Goal: Information Seeking & Learning: Learn about a topic

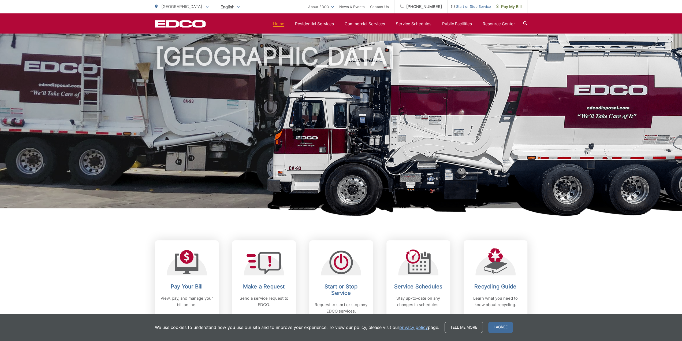
scroll to position [3, 0]
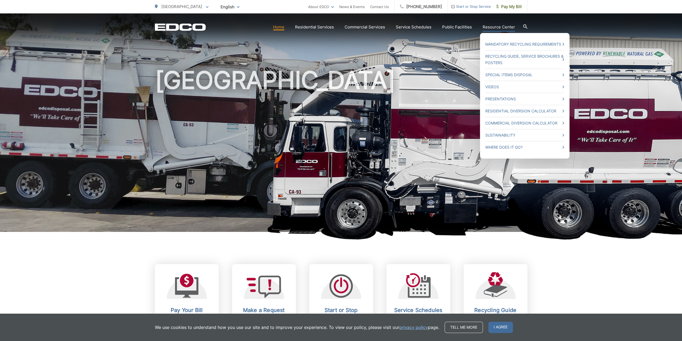
click at [499, 24] on link "Resource Center" at bounding box center [499, 27] width 32 height 6
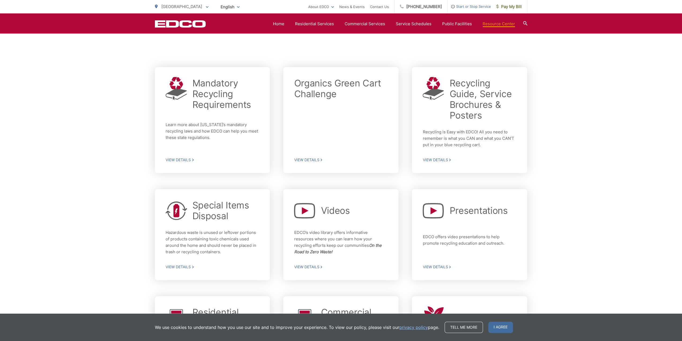
scroll to position [161, 0]
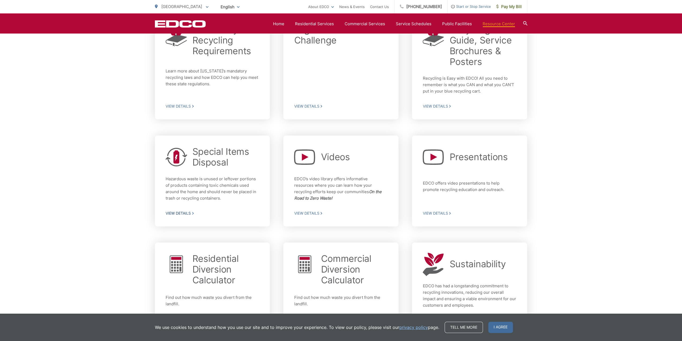
click at [188, 213] on span "View Details" at bounding box center [213, 213] width 94 height 5
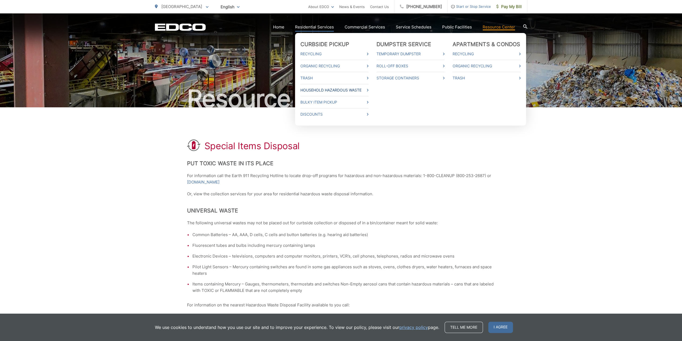
click at [337, 87] on link "Household Hazardous Waste" at bounding box center [334, 90] width 68 height 6
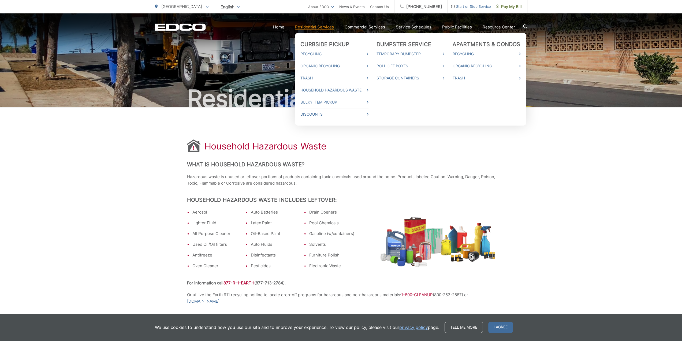
click at [323, 28] on link "Residential Services" at bounding box center [314, 27] width 39 height 6
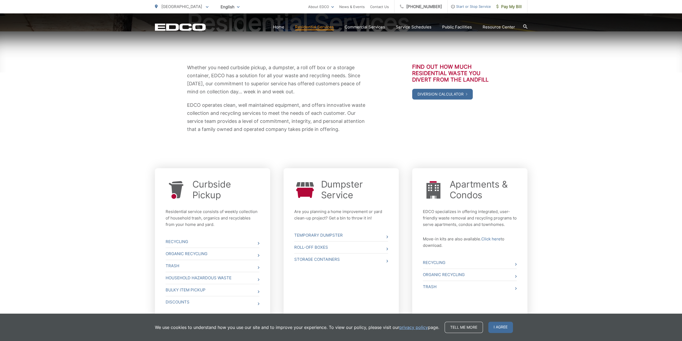
scroll to position [118, 0]
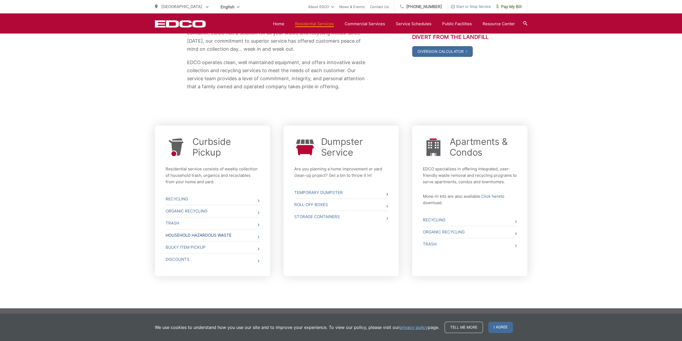
click at [251, 235] on link "Household Hazardous Waste" at bounding box center [213, 235] width 94 height 12
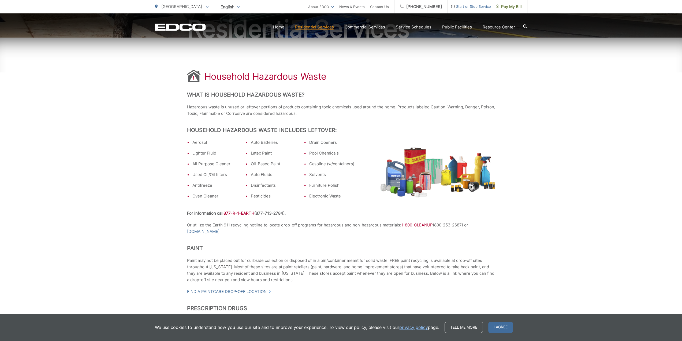
scroll to position [80, 0]
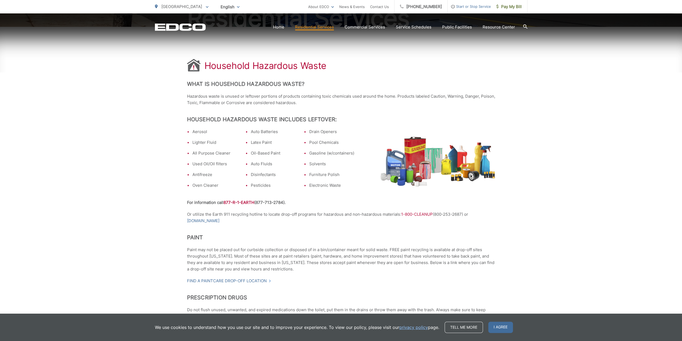
click at [284, 202] on strong "For information call 877-R-1-EARTH (877-713-2784)." at bounding box center [236, 202] width 99 height 5
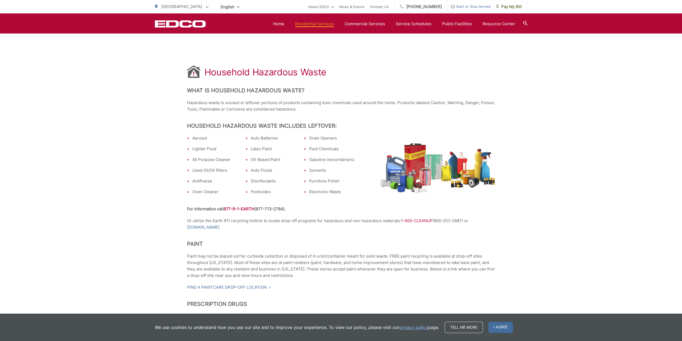
scroll to position [0, 0]
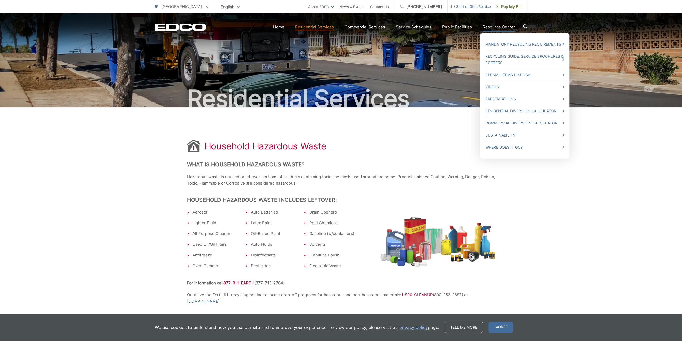
click at [499, 27] on link "Resource Center" at bounding box center [499, 27] width 32 height 6
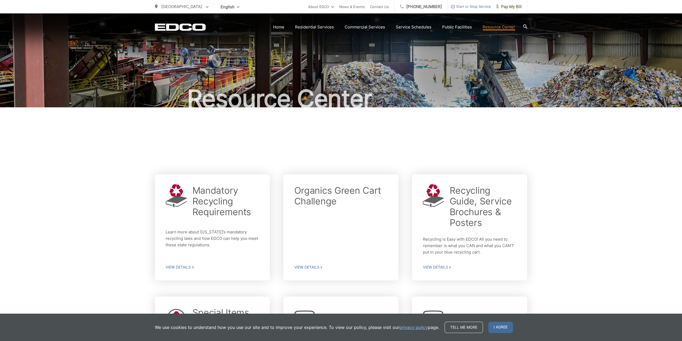
click at [525, 25] on icon at bounding box center [525, 26] width 4 height 4
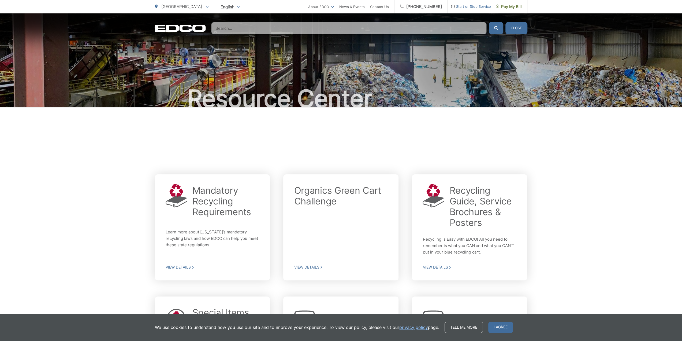
click at [242, 31] on input "Search" at bounding box center [349, 28] width 276 height 12
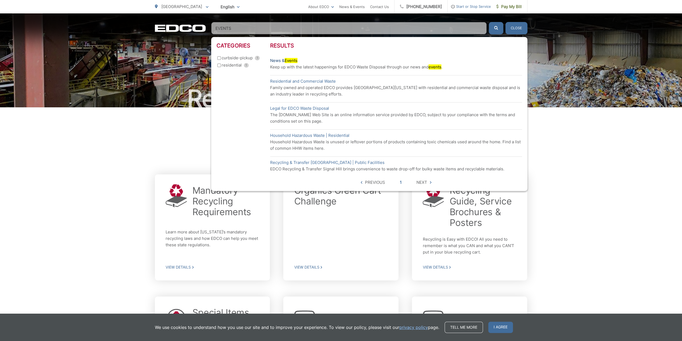
type input "EVENTS"
click at [291, 61] on mark "Events" at bounding box center [291, 60] width 13 height 5
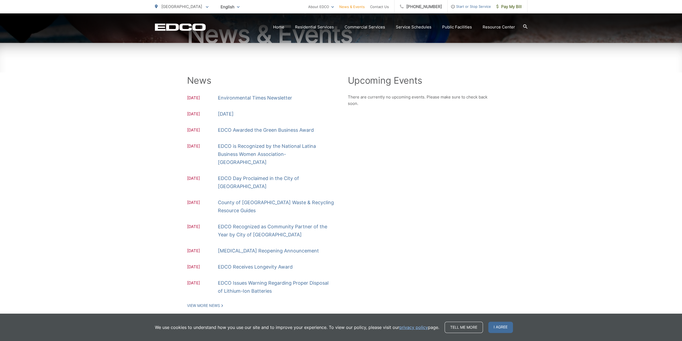
scroll to position [80, 0]
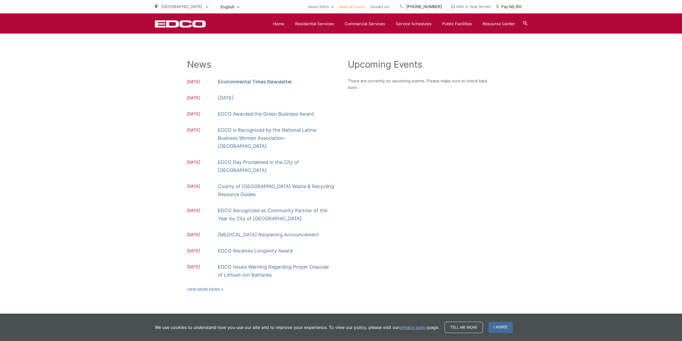
click at [252, 80] on link "Environmental Times Newsletter" at bounding box center [255, 82] width 74 height 8
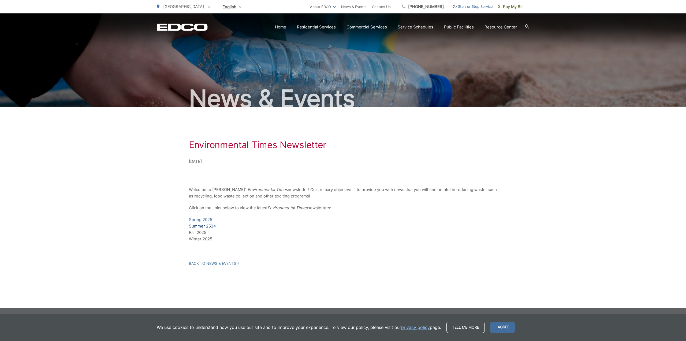
click at [200, 226] on link "Summer 25" at bounding box center [200, 226] width 22 height 6
